Goal: Download file/media

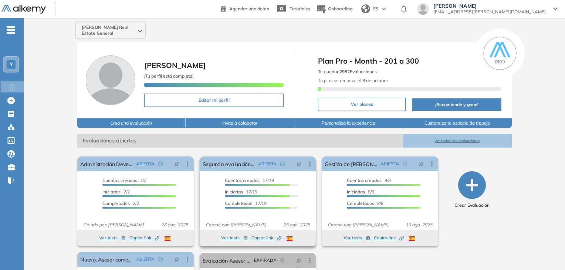
scroll to position [37, 0]
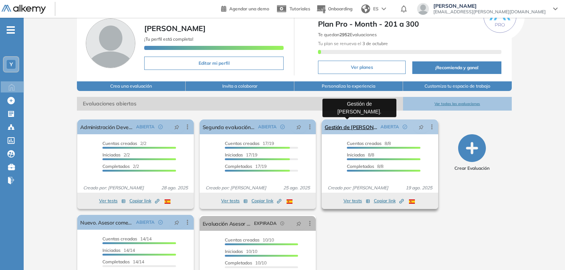
click at [350, 125] on link "Gestión de [PERSON_NAME]." at bounding box center [351, 126] width 52 height 15
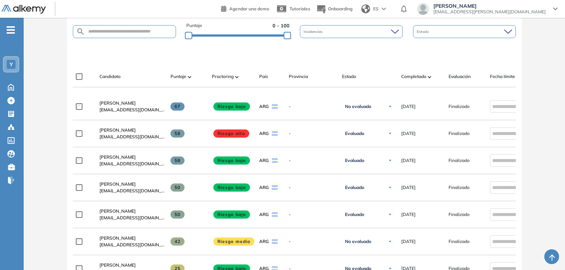
scroll to position [185, 0]
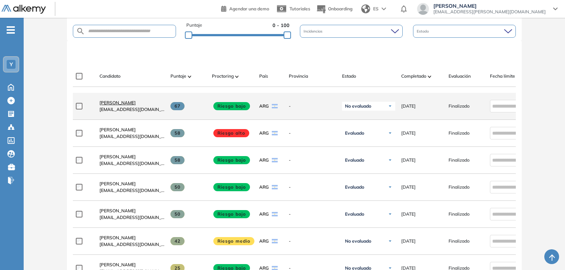
click at [132, 105] on span "[PERSON_NAME]" at bounding box center [117, 103] width 36 height 6
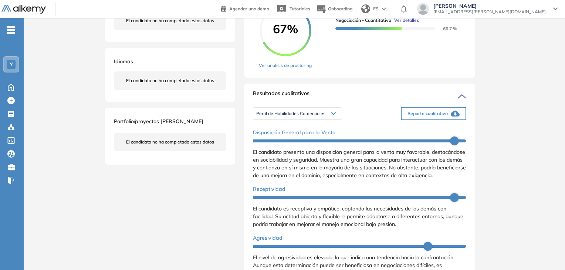
scroll to position [185, 0]
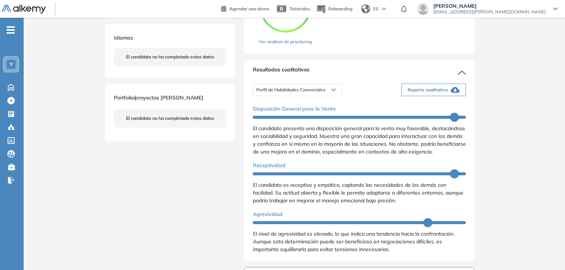
click at [436, 93] on span "Reporte cualitativo" at bounding box center [427, 89] width 40 height 7
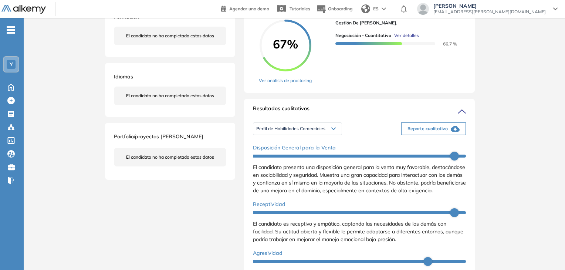
scroll to position [148, 0]
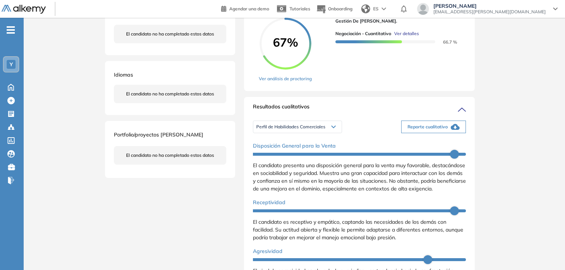
click at [298, 130] on span "Perfil de Habilidades Comerciales" at bounding box center [290, 127] width 69 height 6
click at [299, 156] on li "Personalidad Alkemy - INAP" at bounding box center [284, 152] width 54 height 7
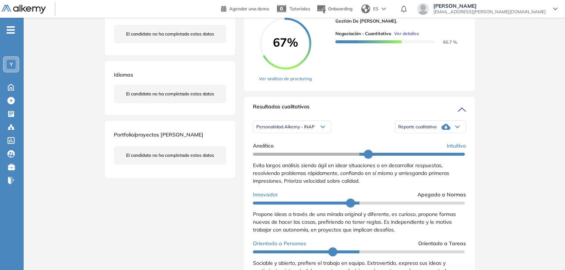
click at [436, 134] on div "Reporte cualitativo" at bounding box center [430, 126] width 70 height 15
click at [522, 121] on div "Inicio Alkymetrics Evaluaciones Dashboard Candidato Duración : 00:00:00 Cantida…" at bounding box center [294, 186] width 541 height 632
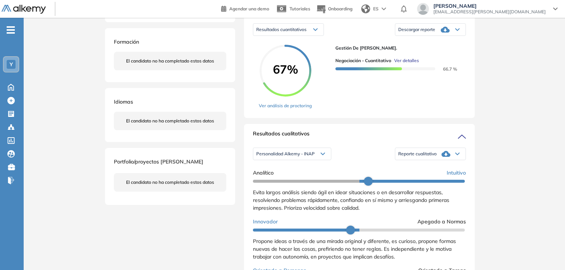
scroll to position [127, 0]
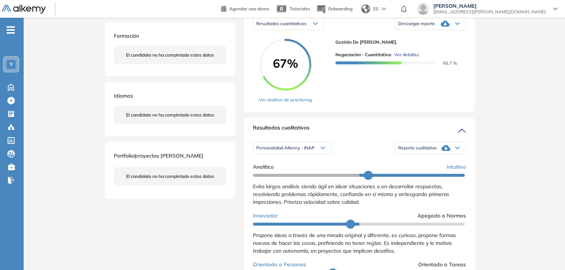
click at [435, 155] on div "Reporte cualitativo" at bounding box center [430, 147] width 70 height 15
click at [430, 164] on li "Reporte con Afinidad AI" at bounding box center [420, 159] width 45 height 7
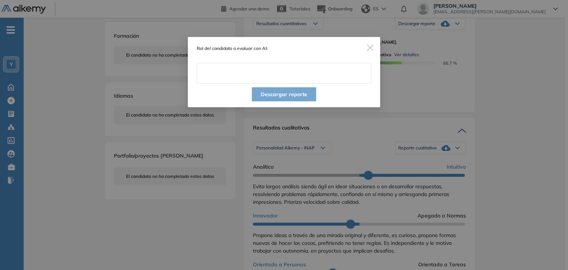
click at [215, 74] on input "text" at bounding box center [284, 73] width 174 height 21
type input "**********"
click at [296, 95] on button "Descargar reporte" at bounding box center [284, 94] width 64 height 14
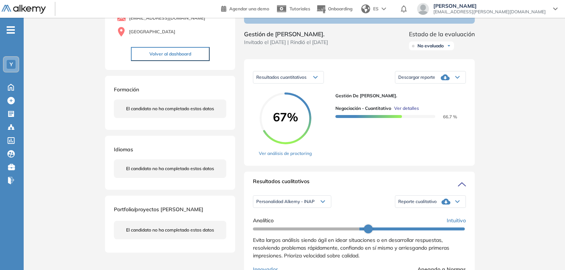
scroll to position [0, 0]
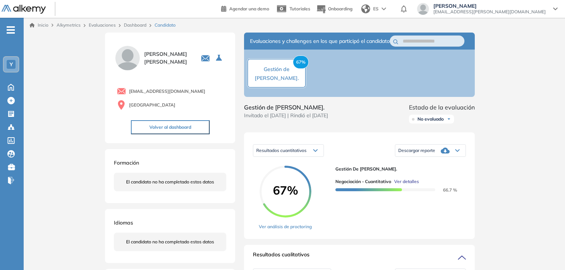
click at [436, 158] on div "Descargar reporte" at bounding box center [430, 150] width 70 height 15
click at [446, 180] on li "Descargar informe resumido" at bounding box center [425, 175] width 55 height 7
